Goal: Information Seeking & Learning: Check status

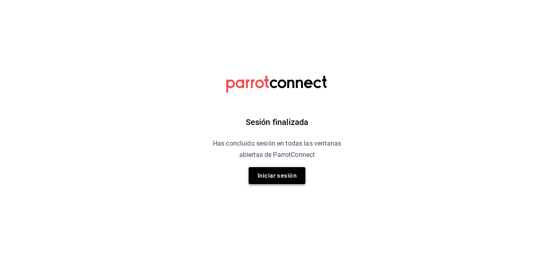
click at [263, 180] on button "Iniciar sesión" at bounding box center [277, 175] width 57 height 17
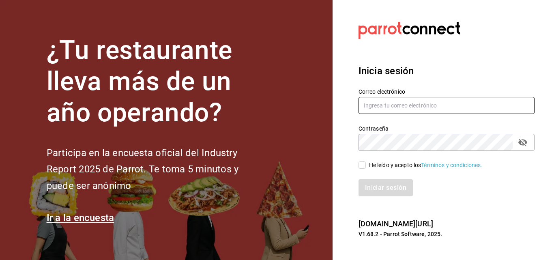
click at [396, 109] on input "text" at bounding box center [447, 105] width 176 height 17
click at [380, 109] on input "text" at bounding box center [447, 105] width 176 height 17
type input "S"
type input "s"
type input "d"
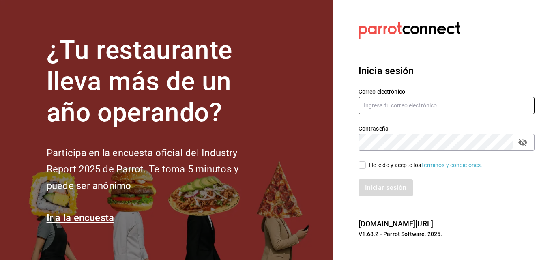
type input "V"
type input "verarfe10@hotmail.com"
click at [518, 142] on icon "passwordField" at bounding box center [523, 143] width 10 height 10
click at [362, 169] on input "He leído y acepto los Términos y condiciones." at bounding box center [362, 165] width 7 height 7
checkbox input "true"
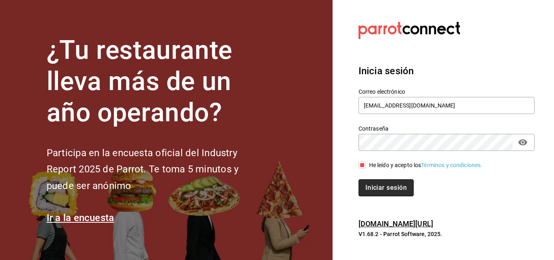
click at [382, 181] on button "Iniciar sesión" at bounding box center [386, 187] width 55 height 17
click at [382, 181] on div "Iniciar sesión" at bounding box center [447, 187] width 176 height 17
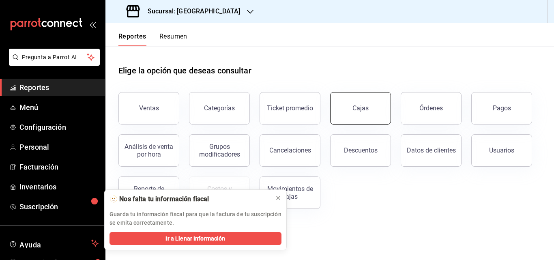
click at [347, 111] on button "Cajas" at bounding box center [360, 108] width 61 height 32
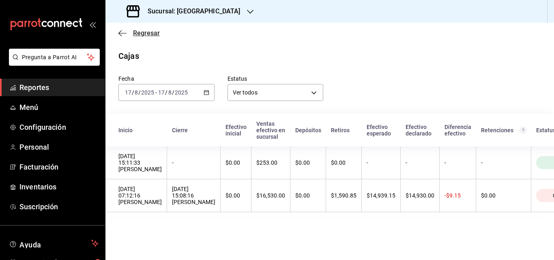
click at [123, 32] on icon "button" at bounding box center [123, 33] width 8 height 7
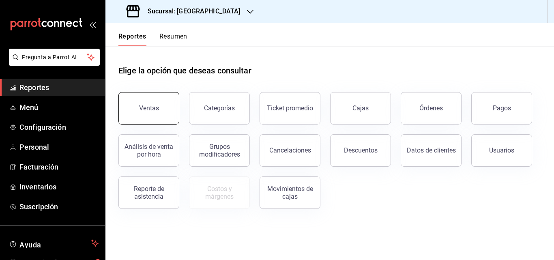
click at [151, 114] on button "Ventas" at bounding box center [149, 108] width 61 height 32
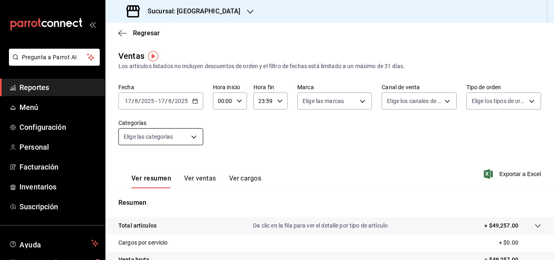
click at [156, 140] on body "Pregunta a Parrot AI Reportes Menú Configuración Personal Facturación Inventari…" at bounding box center [277, 130] width 554 height 260
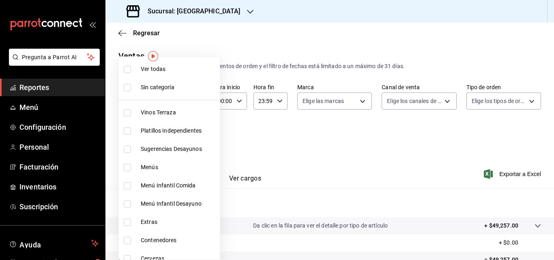
click at [156, 148] on span "Sugerencias Desayunos" at bounding box center [179, 149] width 76 height 9
type input "d2af8565-fba0-41cb-a4b2-487dab2fb186"
checkbox input "true"
click at [285, 139] on div at bounding box center [277, 130] width 554 height 260
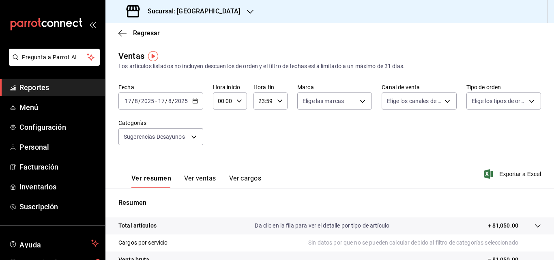
click at [191, 102] on div "[DATE] [DATE] - [DATE] [DATE]" at bounding box center [161, 101] width 85 height 17
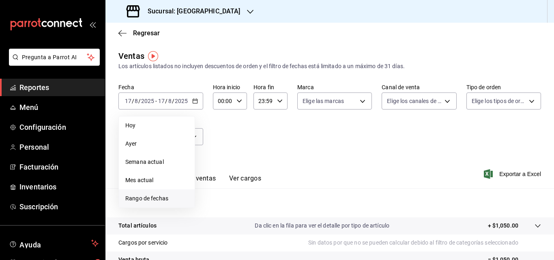
click at [160, 194] on li "Rango de fechas" at bounding box center [157, 199] width 76 height 18
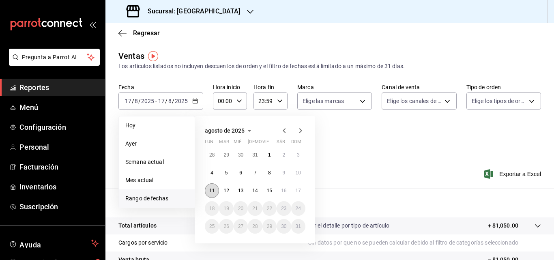
click at [211, 188] on abbr "11" at bounding box center [211, 191] width 5 height 6
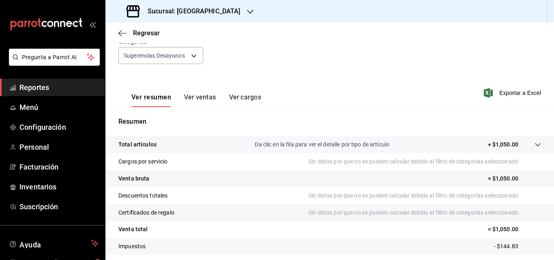
scroll to position [122, 0]
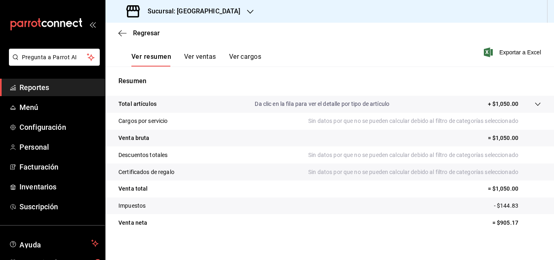
click at [202, 57] on button "Ver ventas" at bounding box center [200, 60] width 32 height 14
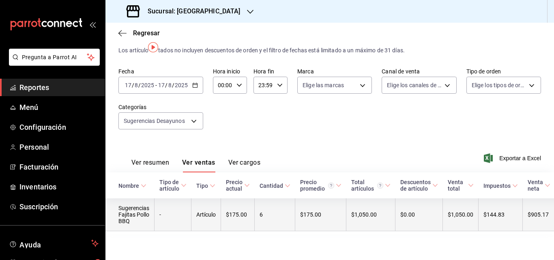
scroll to position [24, 0]
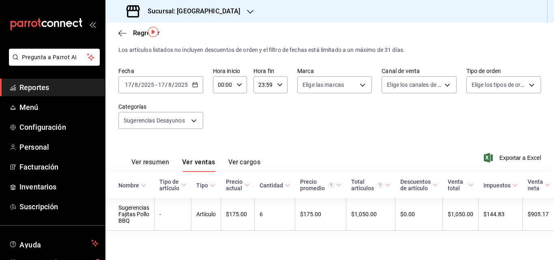
click at [193, 80] on div "[DATE] [DATE] - [DATE] [DATE]" at bounding box center [161, 84] width 85 height 17
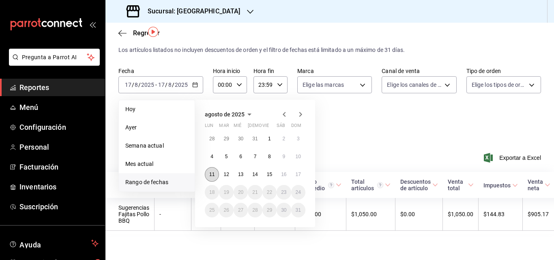
click at [214, 172] on abbr "11" at bounding box center [211, 175] width 5 height 6
click at [279, 167] on button "16" at bounding box center [284, 174] width 14 height 15
